Goal: Find specific page/section: Find specific page/section

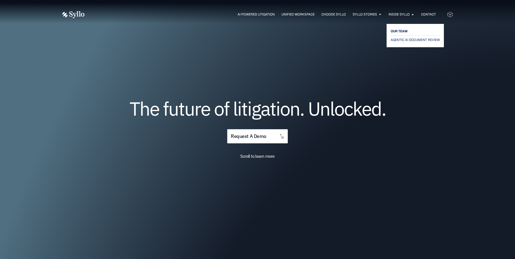
click at [401, 28] on span "OUR TEAM" at bounding box center [398, 31] width 17 height 7
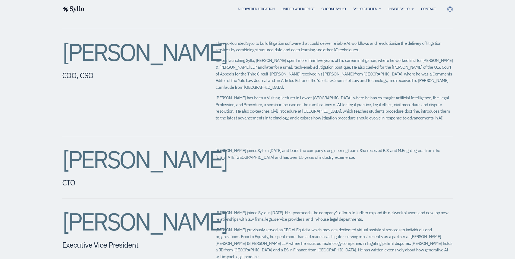
scroll to position [330, 0]
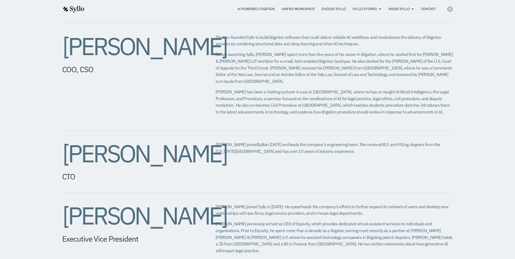
click at [41, 177] on div "Jeffrey Chivers CEO, Head of Product Jeff co-founded Syllo in 2019 to build sof…" at bounding box center [257, 160] width 515 height 547
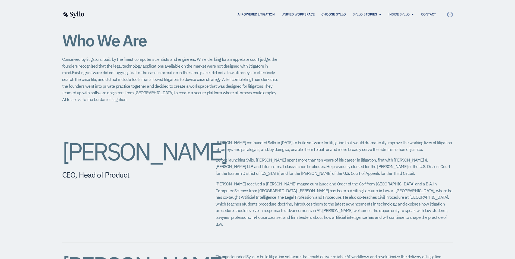
scroll to position [0, 0]
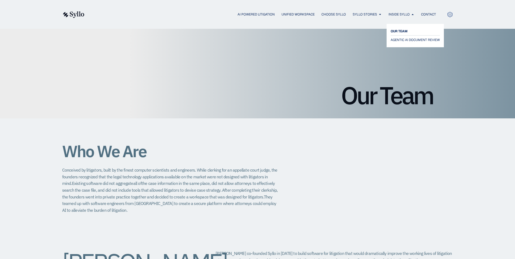
click at [401, 31] on span "OUR TEAM" at bounding box center [398, 31] width 17 height 7
